Goal: Task Accomplishment & Management: Complete application form

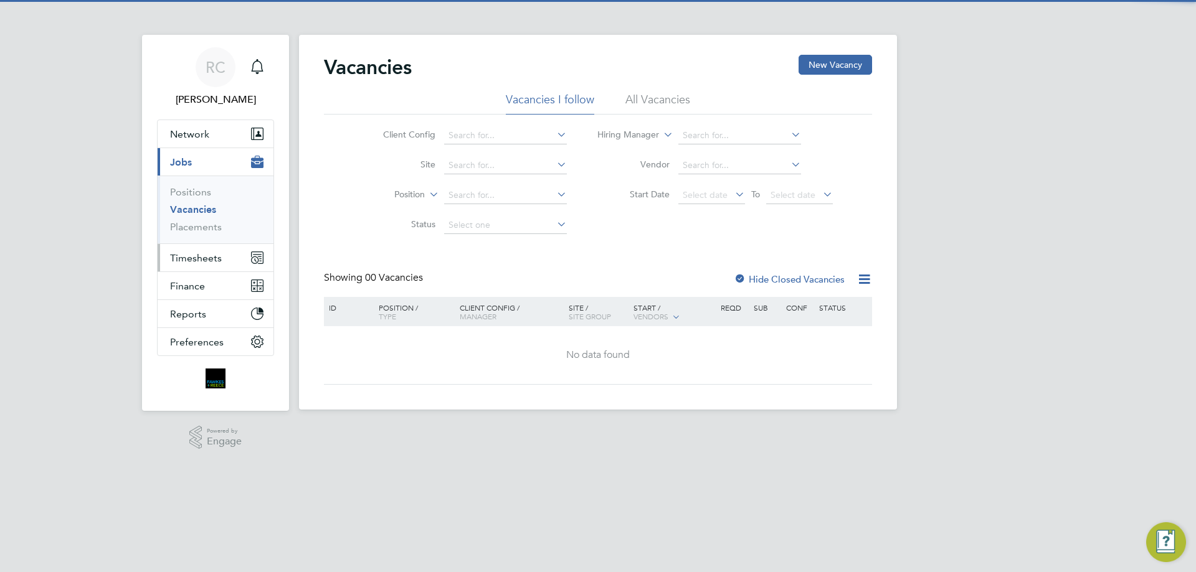
click at [219, 251] on button "Timesheets" at bounding box center [216, 257] width 116 height 27
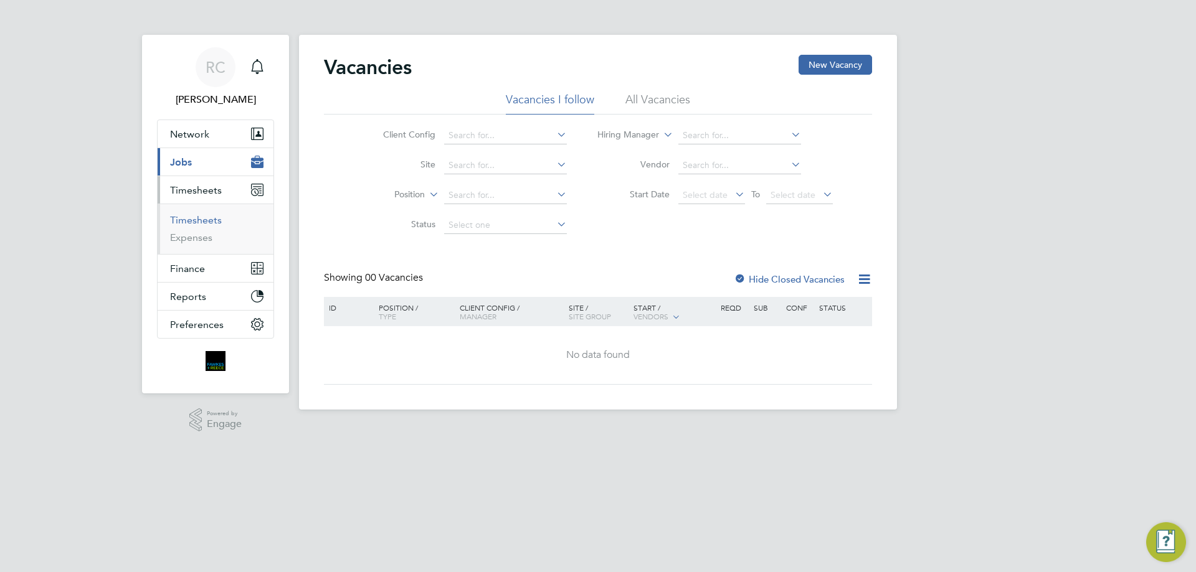
click at [186, 217] on link "Timesheets" at bounding box center [196, 220] width 52 height 12
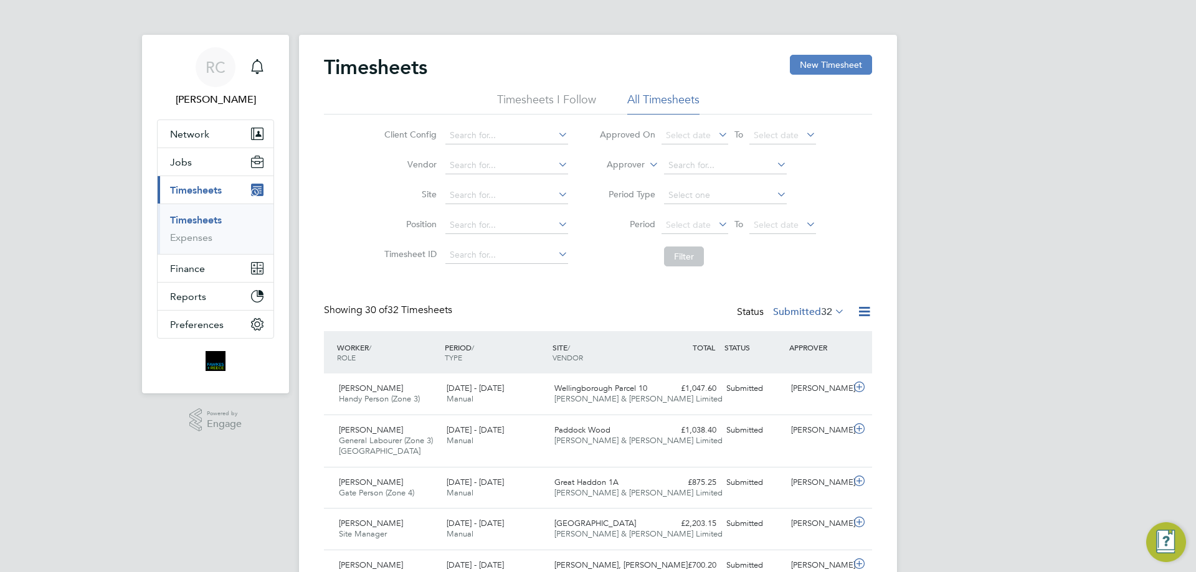
click at [819, 66] on button "New Timesheet" at bounding box center [831, 65] width 82 height 20
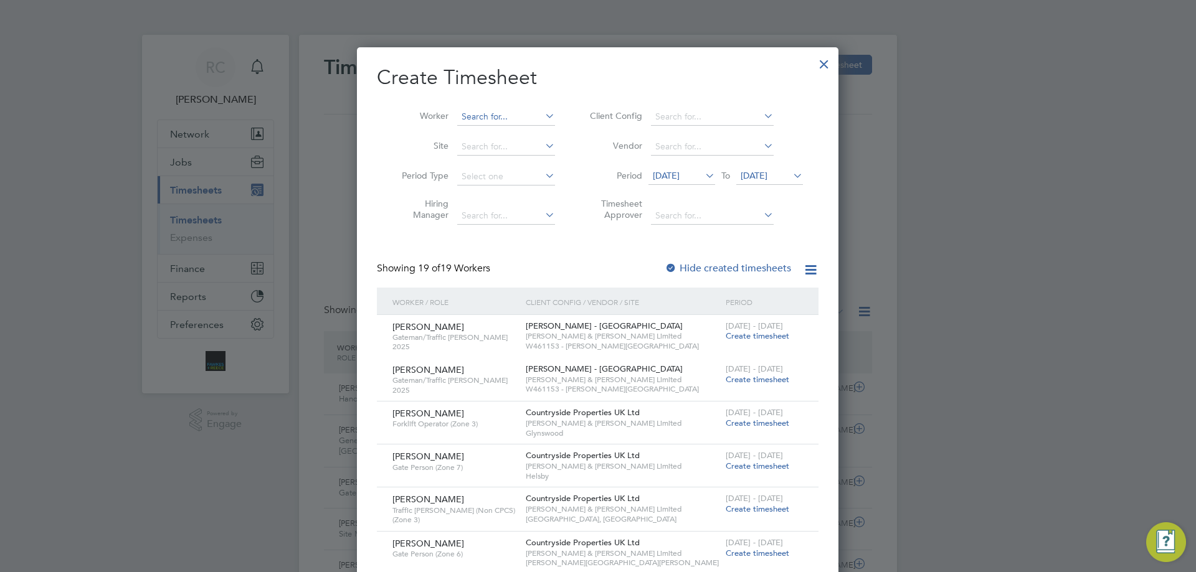
click at [460, 114] on input at bounding box center [506, 116] width 98 height 17
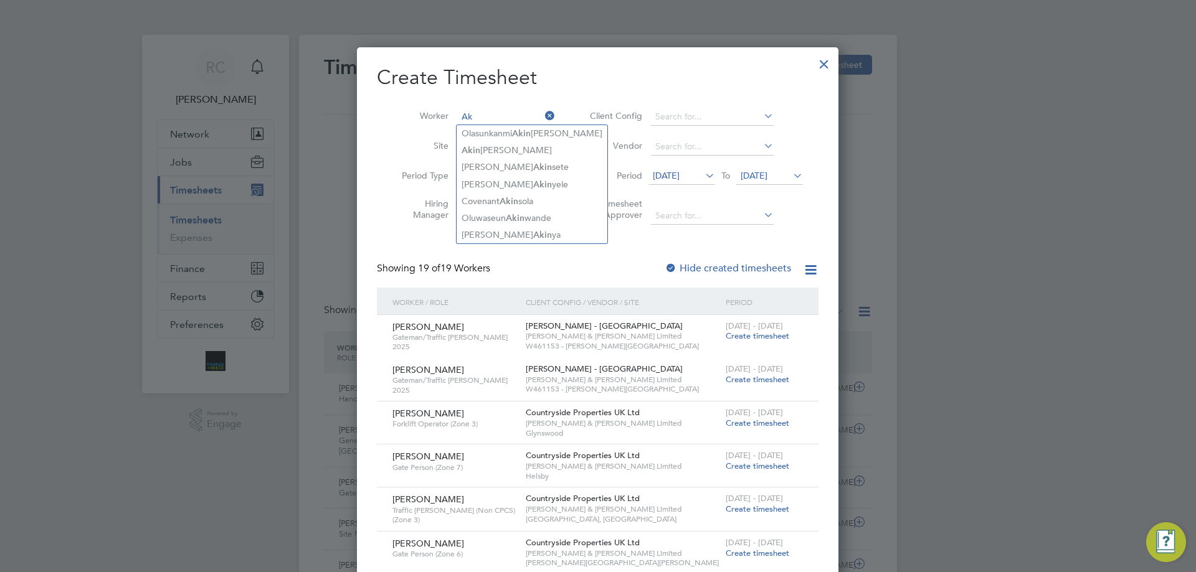
type input "A"
click at [519, 165] on li "Oluw aseun Akinwande" at bounding box center [510, 167] width 109 height 17
type input "[PERSON_NAME]"
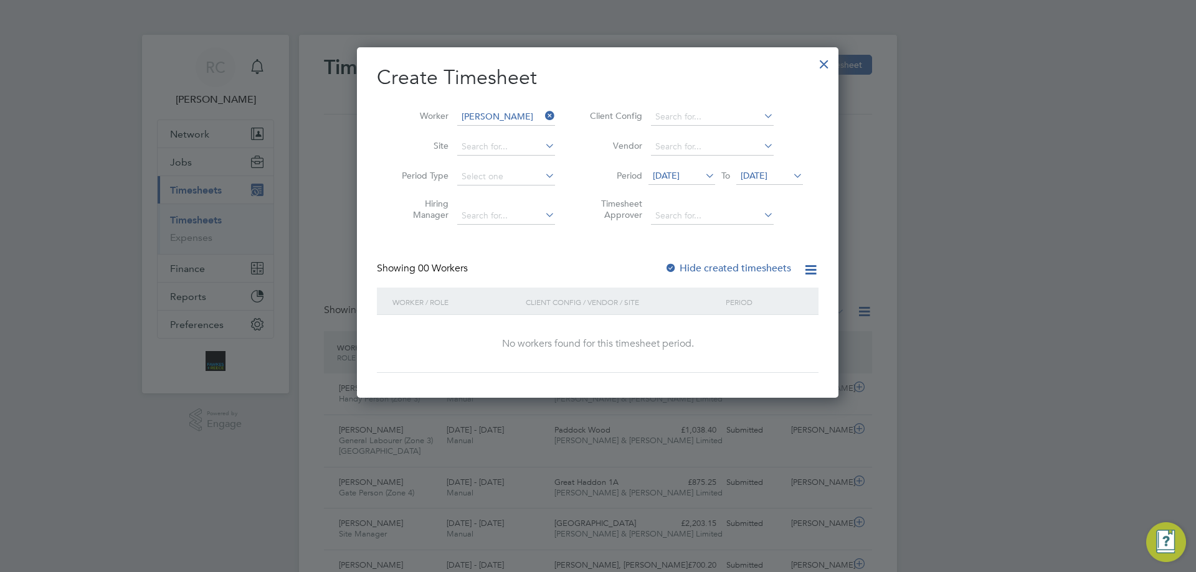
click at [653, 170] on span "[DATE]" at bounding box center [666, 175] width 27 height 11
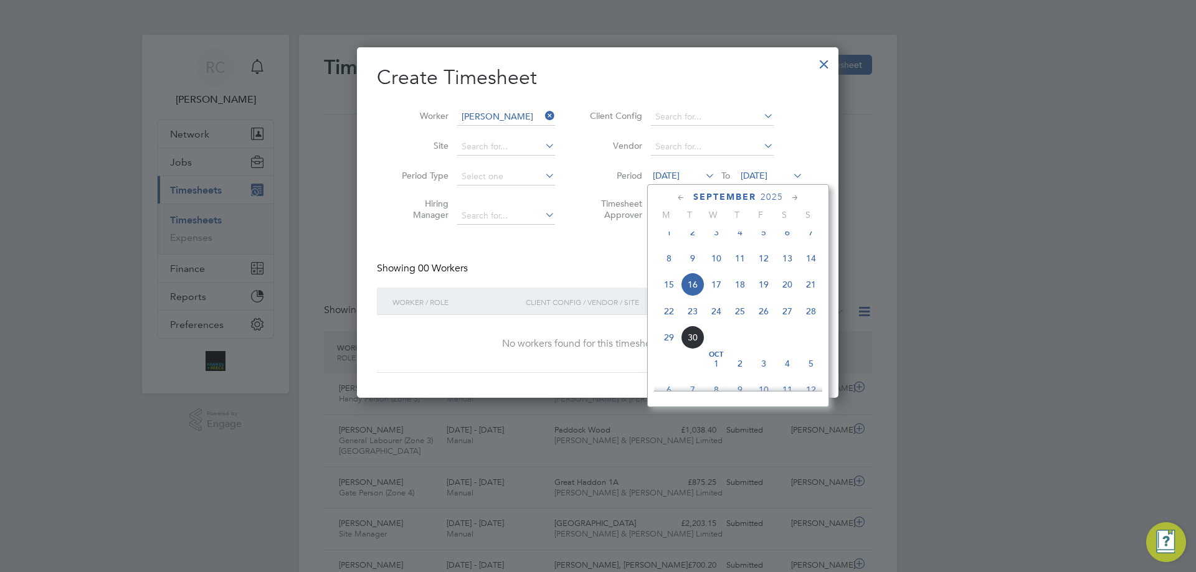
click at [684, 197] on icon at bounding box center [681, 198] width 12 height 14
click at [685, 197] on icon at bounding box center [681, 198] width 12 height 14
click at [684, 197] on icon at bounding box center [681, 198] width 12 height 14
click at [684, 196] on icon at bounding box center [681, 198] width 12 height 14
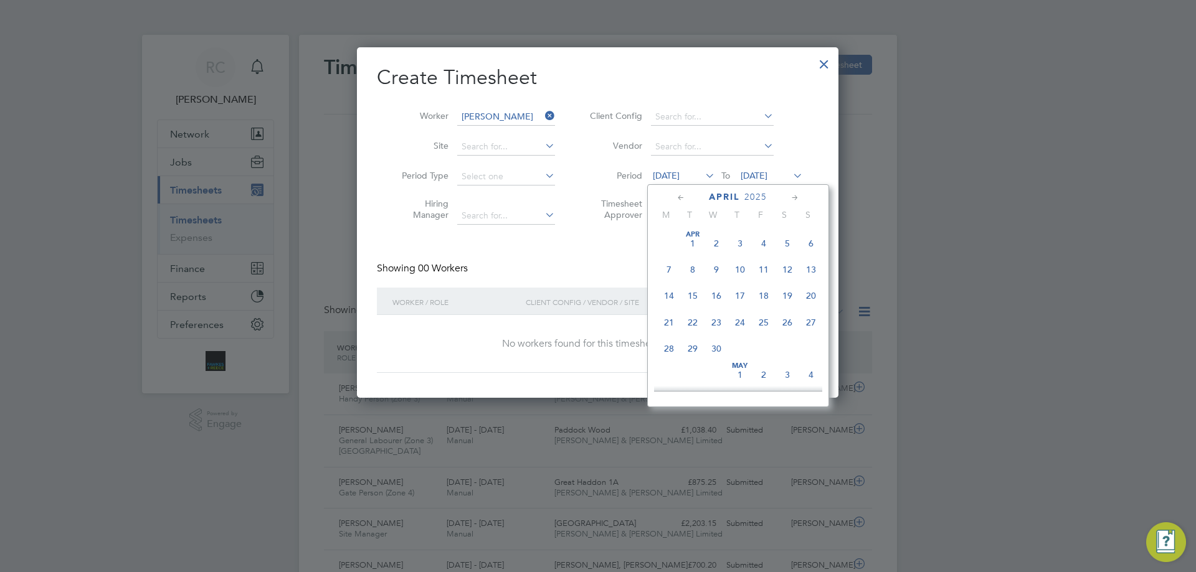
click at [682, 196] on icon at bounding box center [681, 198] width 12 height 14
click at [663, 265] on span "3" at bounding box center [669, 270] width 24 height 24
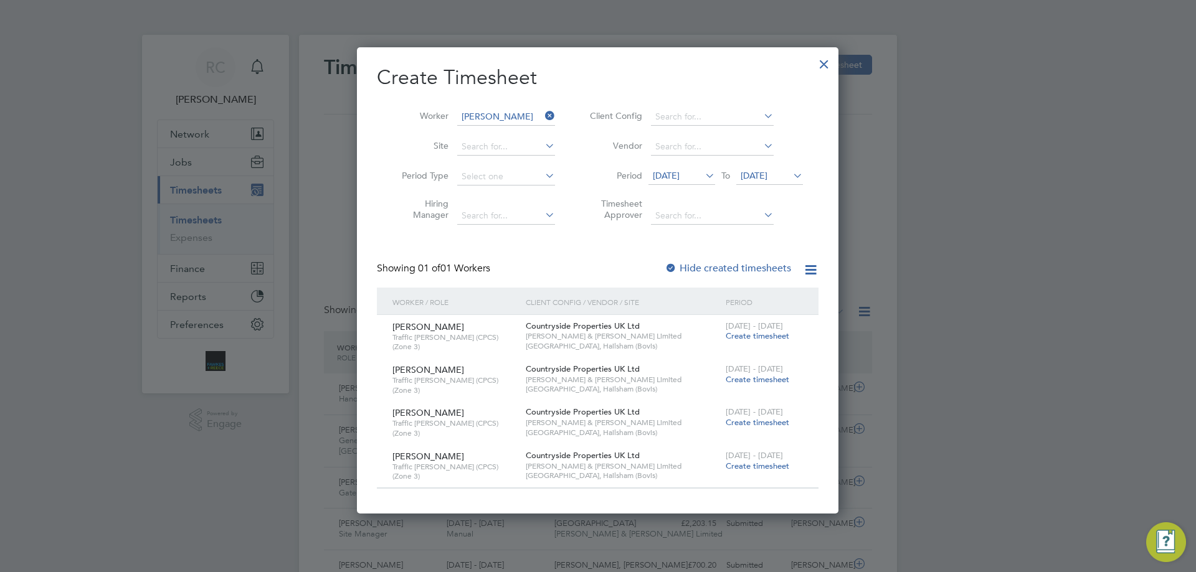
click at [679, 177] on span "[DATE]" at bounding box center [666, 175] width 27 height 11
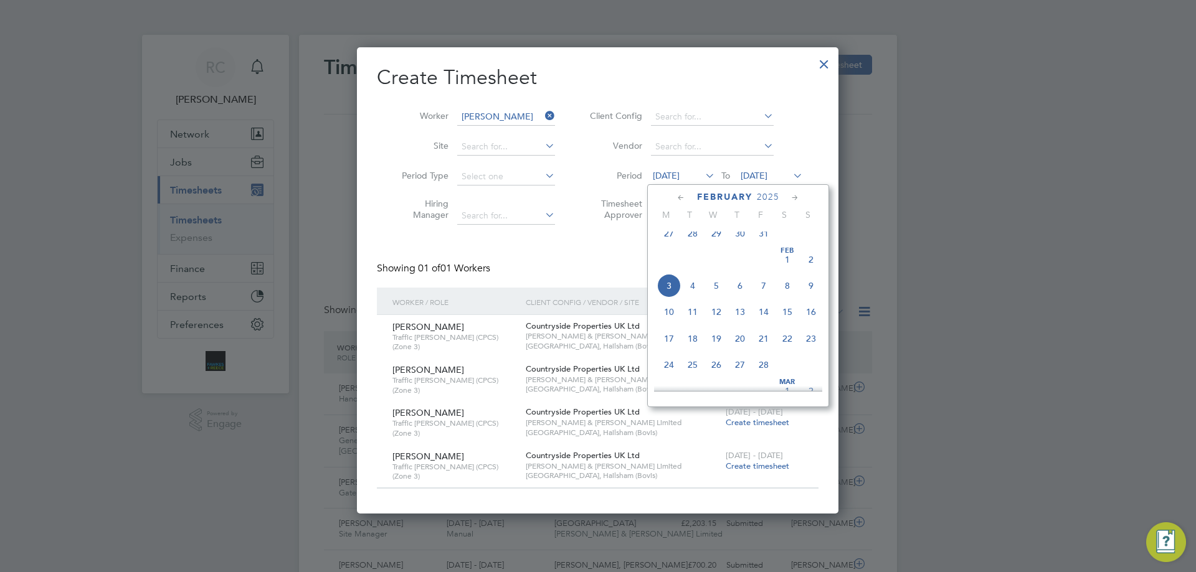
click at [679, 196] on icon at bounding box center [681, 198] width 12 height 14
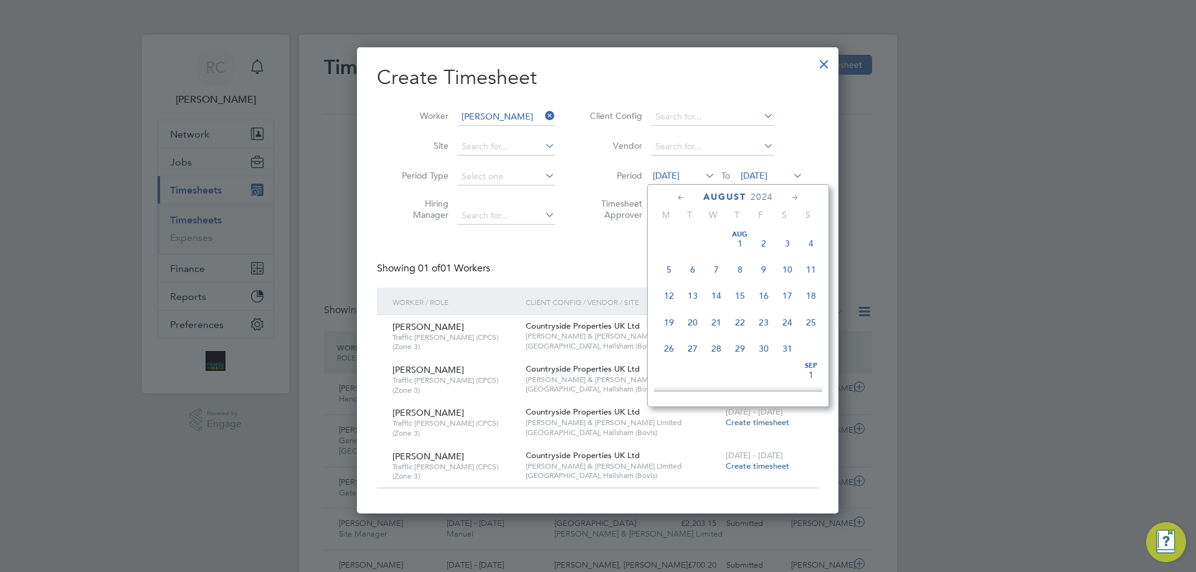
click at [671, 268] on span "5" at bounding box center [669, 270] width 24 height 24
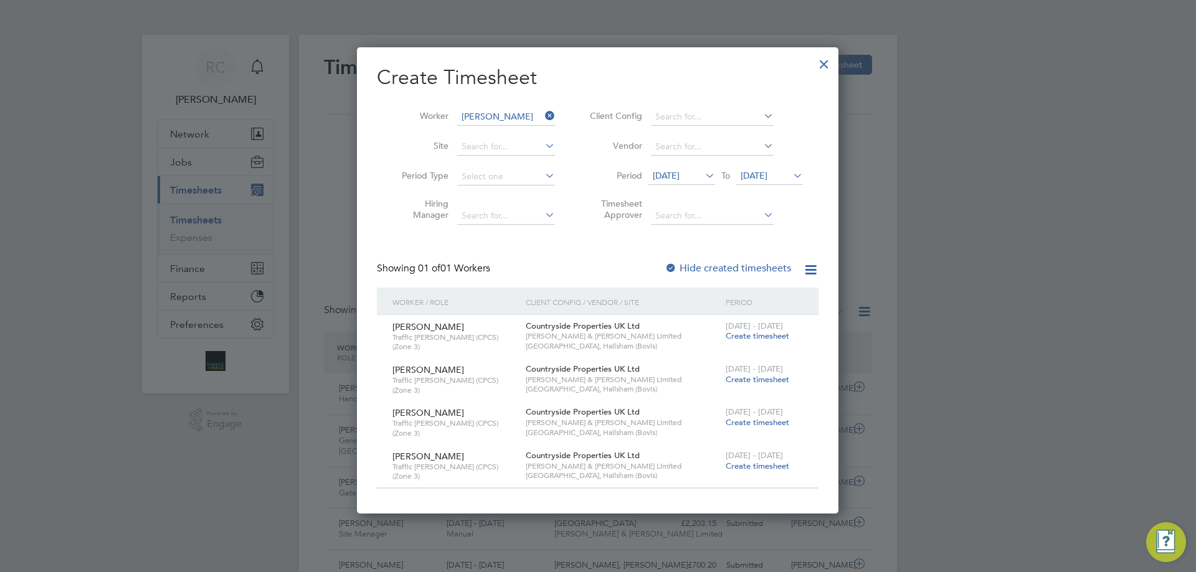
click at [679, 176] on span "[DATE]" at bounding box center [666, 175] width 27 height 11
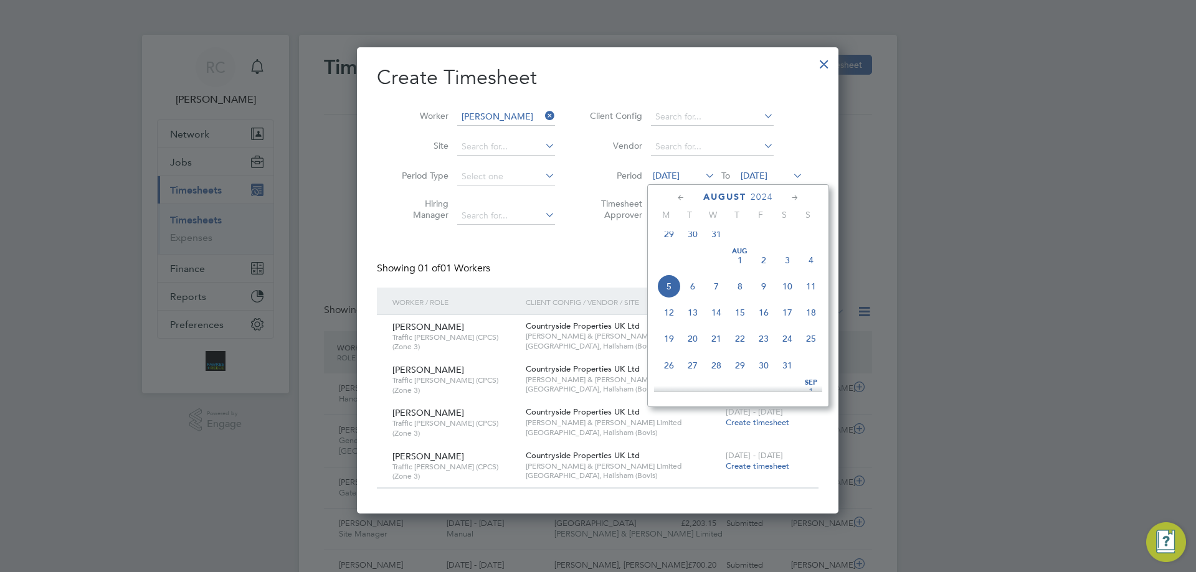
click at [676, 196] on icon at bounding box center [681, 198] width 12 height 14
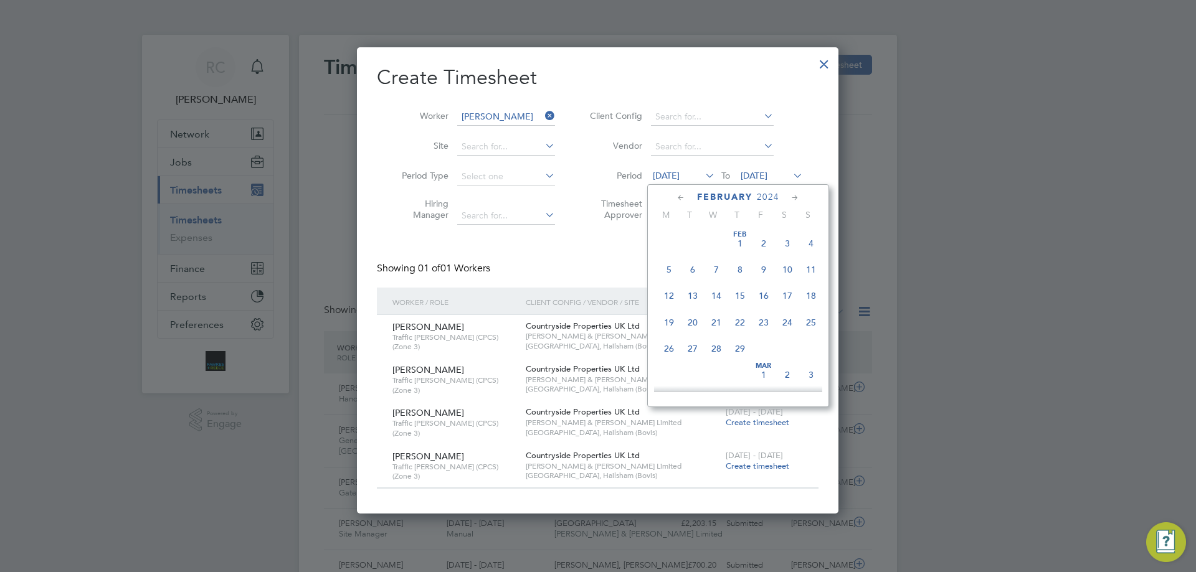
click at [676, 196] on icon at bounding box center [681, 198] width 12 height 14
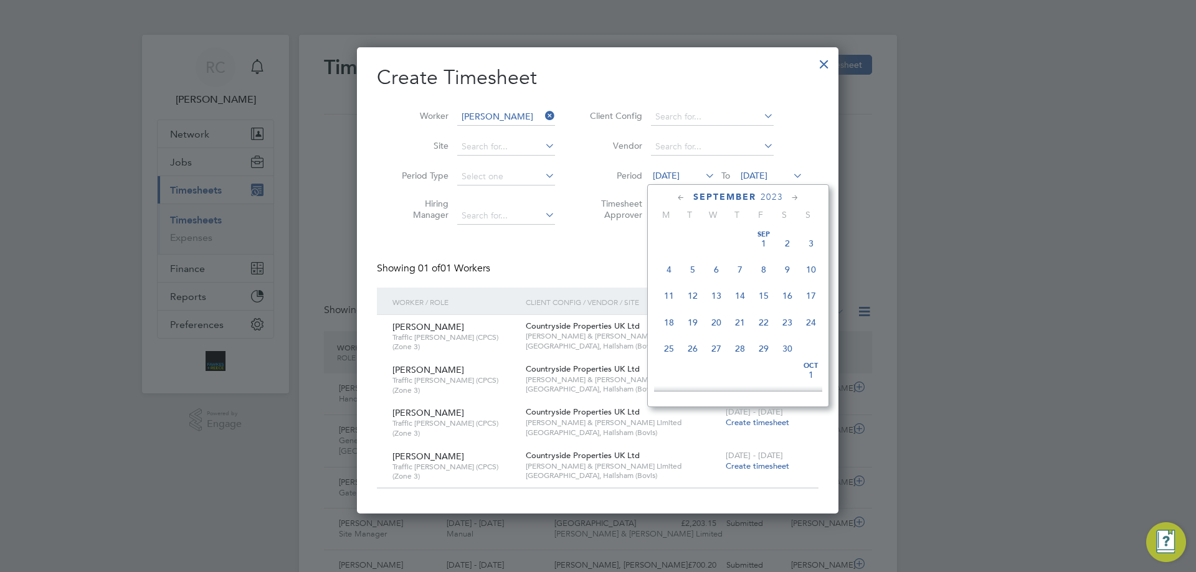
click at [676, 195] on icon at bounding box center [681, 198] width 12 height 14
click at [672, 267] on span "3" at bounding box center [669, 270] width 24 height 24
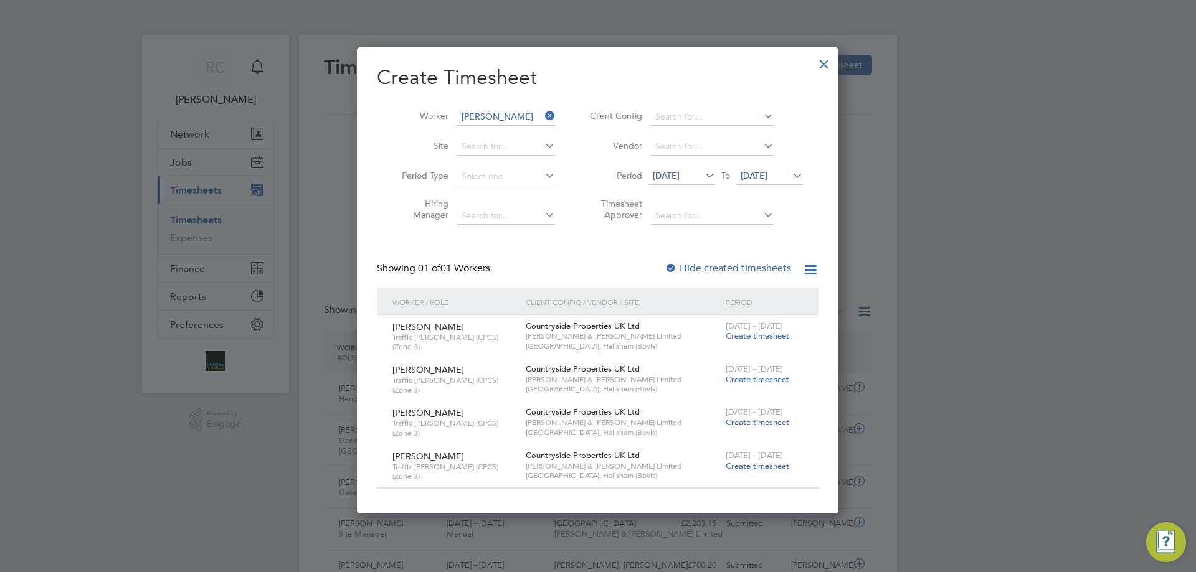
click at [833, 62] on div at bounding box center [824, 61] width 22 height 22
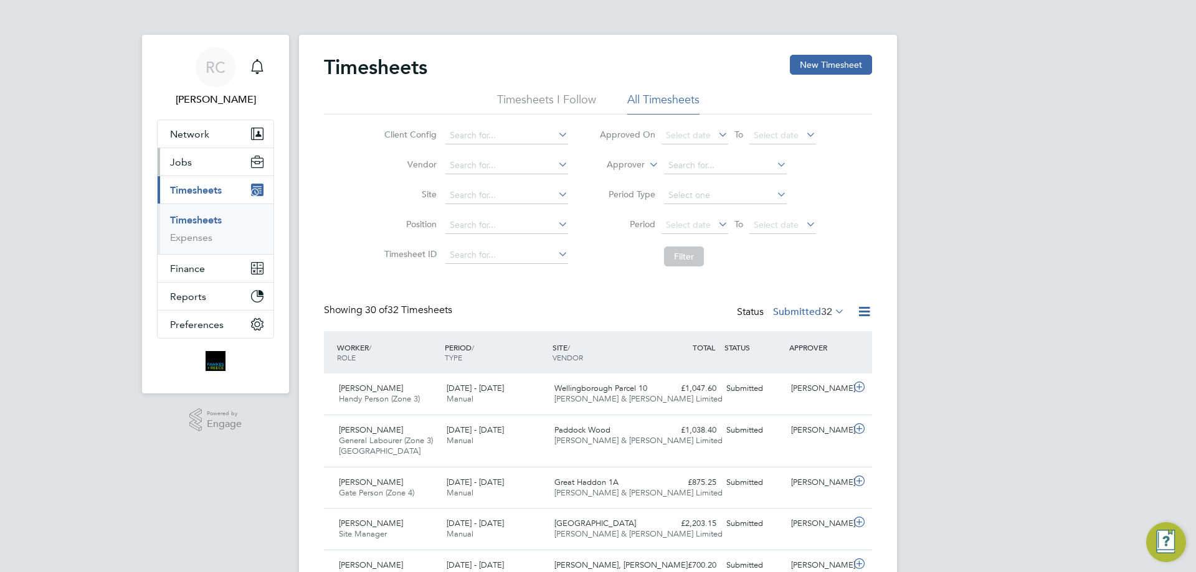
click at [189, 164] on span "Jobs" at bounding box center [181, 162] width 22 height 12
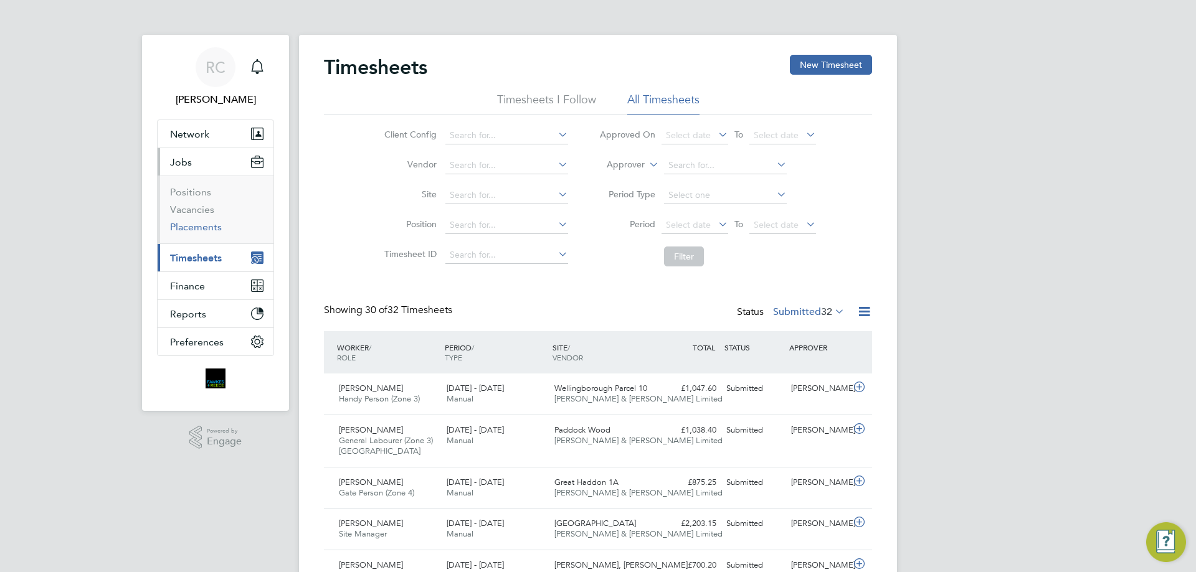
click at [192, 227] on link "Placements" at bounding box center [196, 227] width 52 height 12
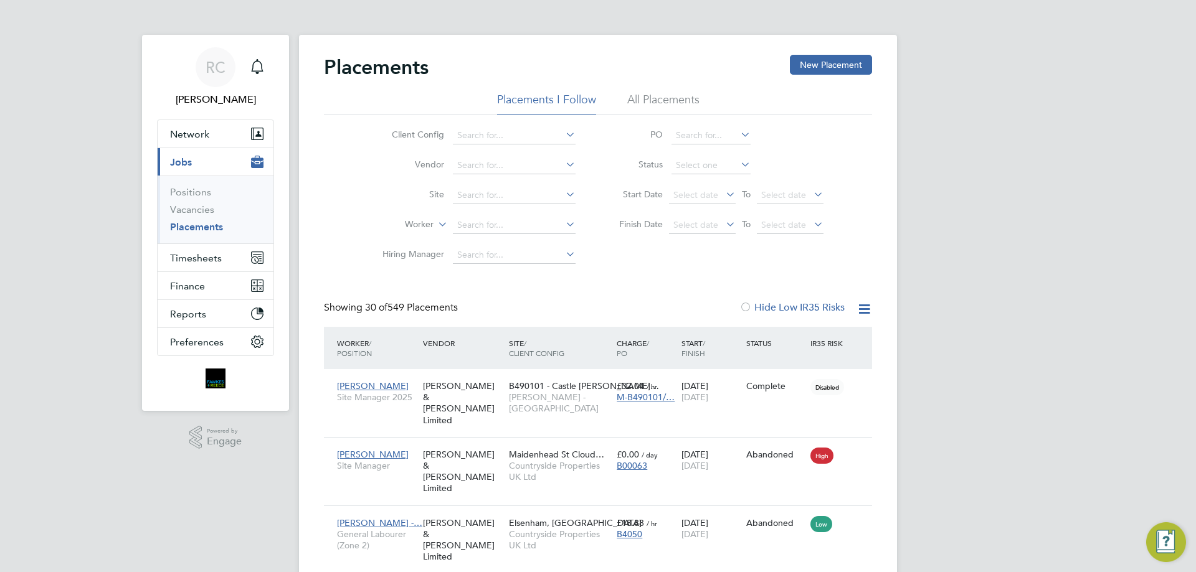
click at [656, 97] on li "All Placements" at bounding box center [663, 103] width 72 height 22
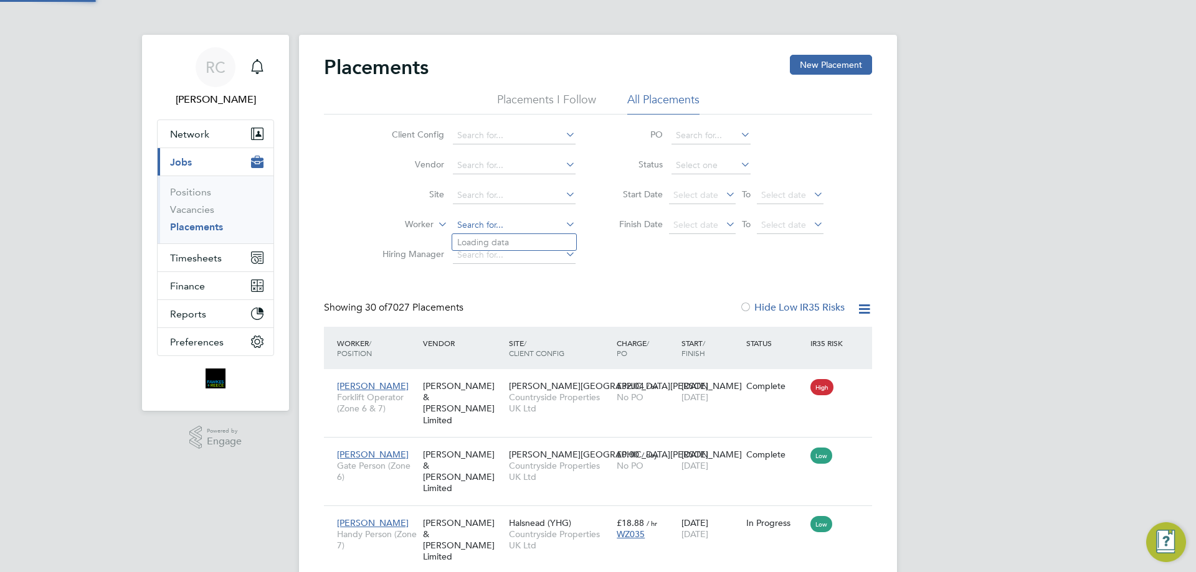
click at [454, 224] on input at bounding box center [514, 225] width 123 height 17
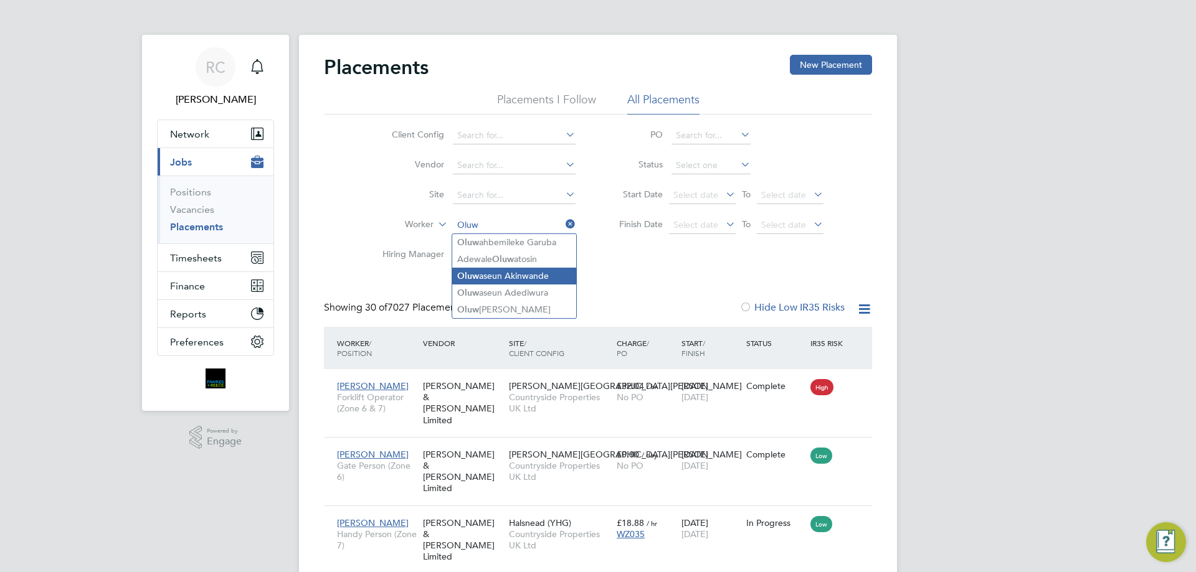
click at [507, 275] on li "Oluw aseun Akinwande" at bounding box center [514, 276] width 124 height 17
type input "[PERSON_NAME]"
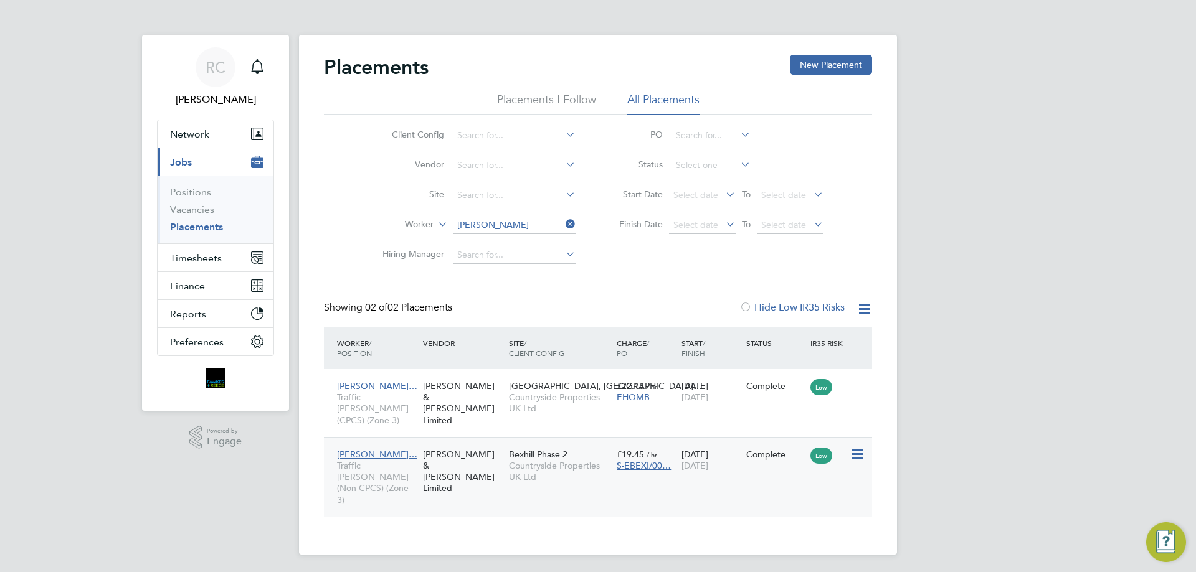
click at [367, 449] on span "[PERSON_NAME]…" at bounding box center [377, 454] width 80 height 11
